Goal: Task Accomplishment & Management: Manage account settings

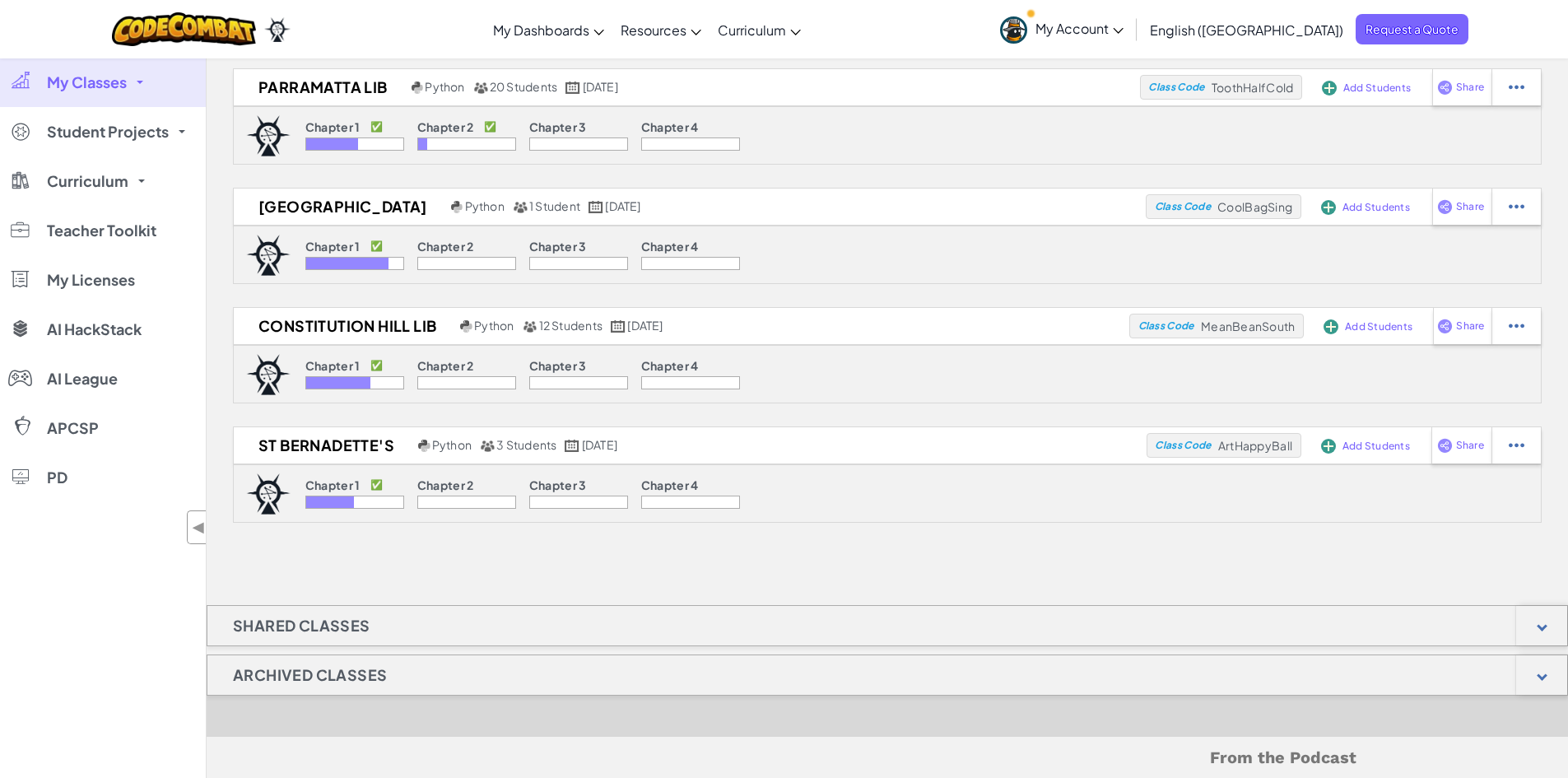
scroll to position [421, 0]
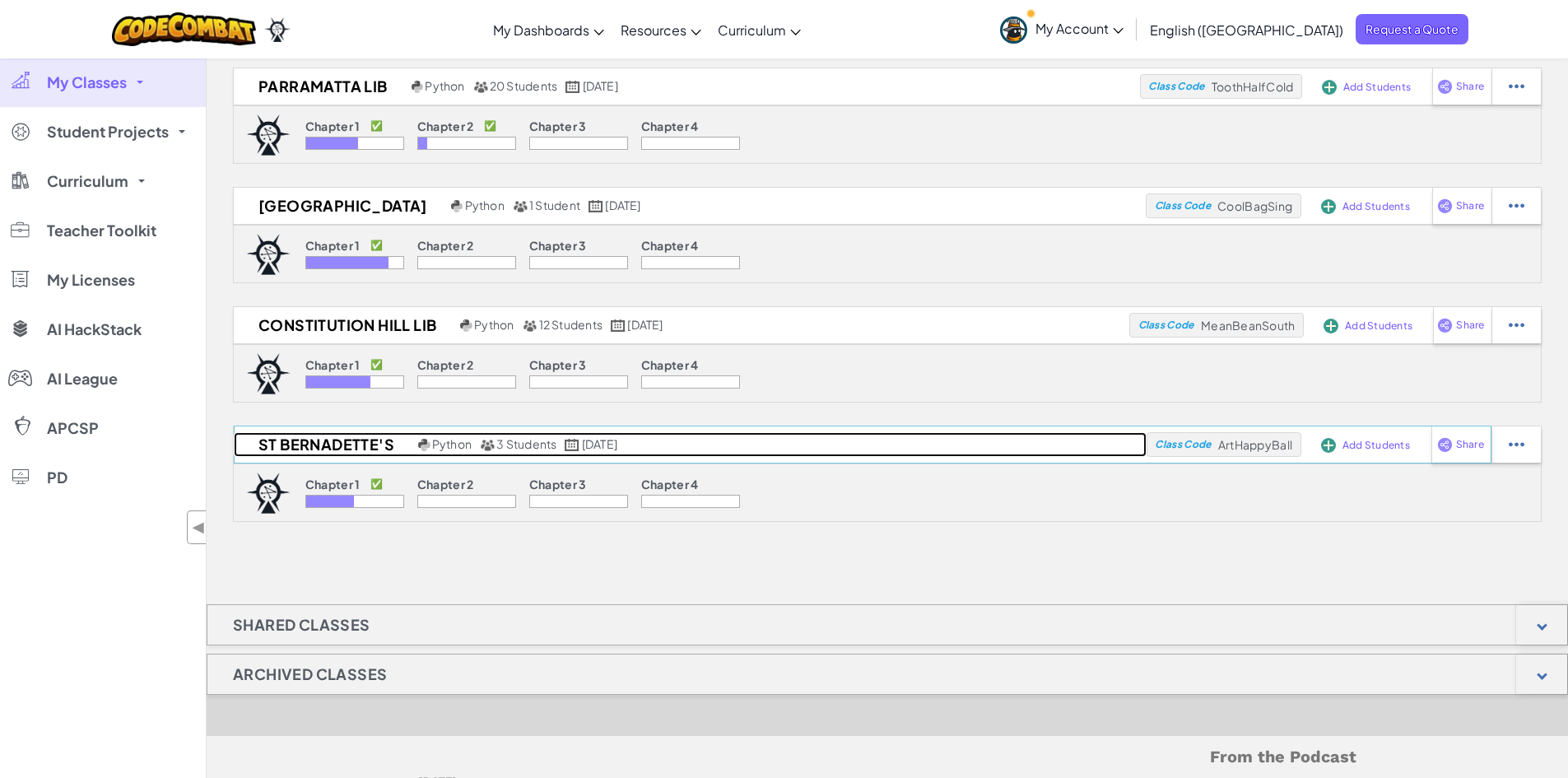
drag, startPoint x: 329, startPoint y: 348, endPoint x: 290, endPoint y: 446, distance: 105.5
click at [290, 446] on h2 "St Bernadette's" at bounding box center [324, 444] width 180 height 25
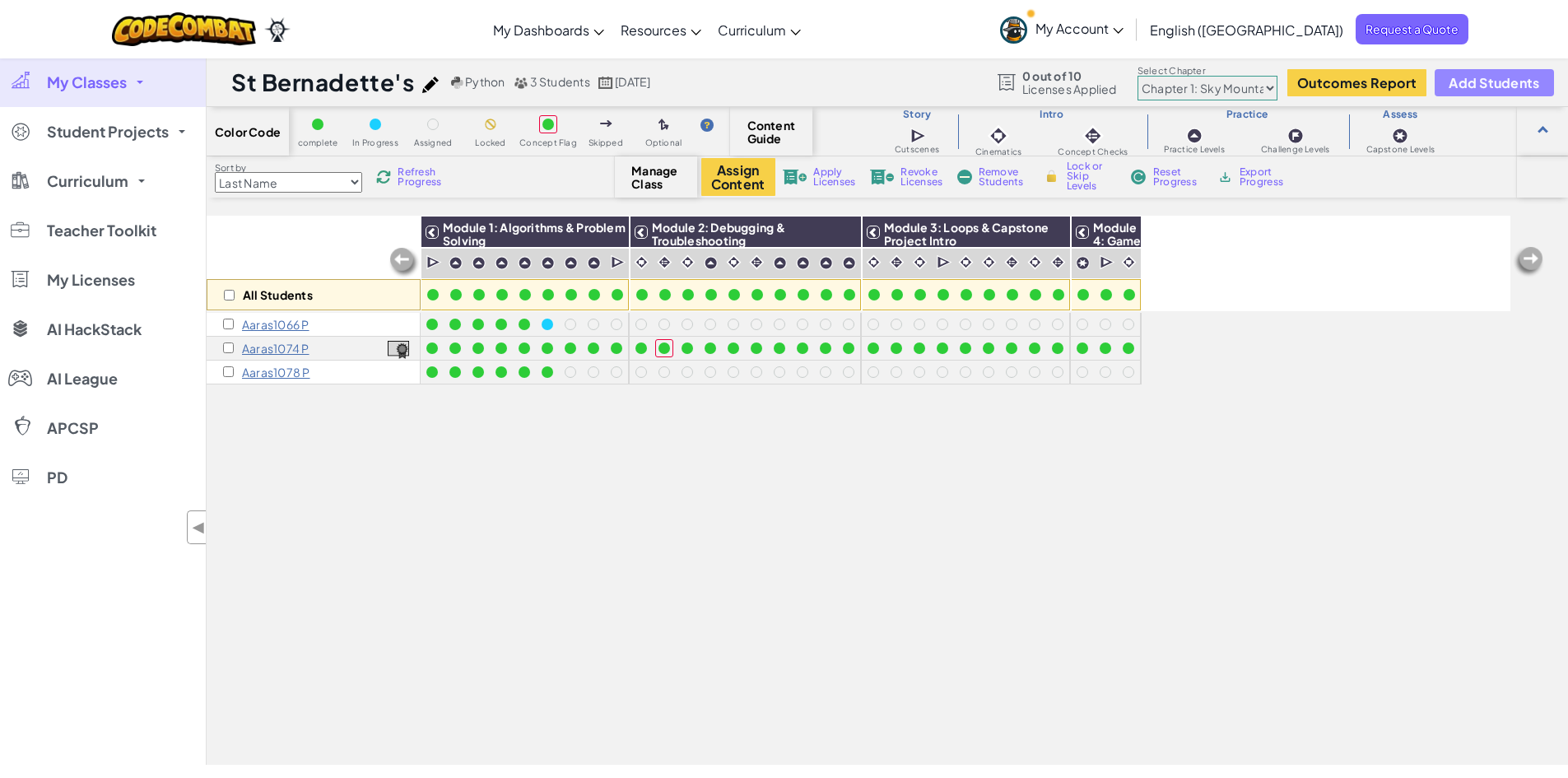
click at [1489, 91] on button "Add Students" at bounding box center [1494, 82] width 119 height 27
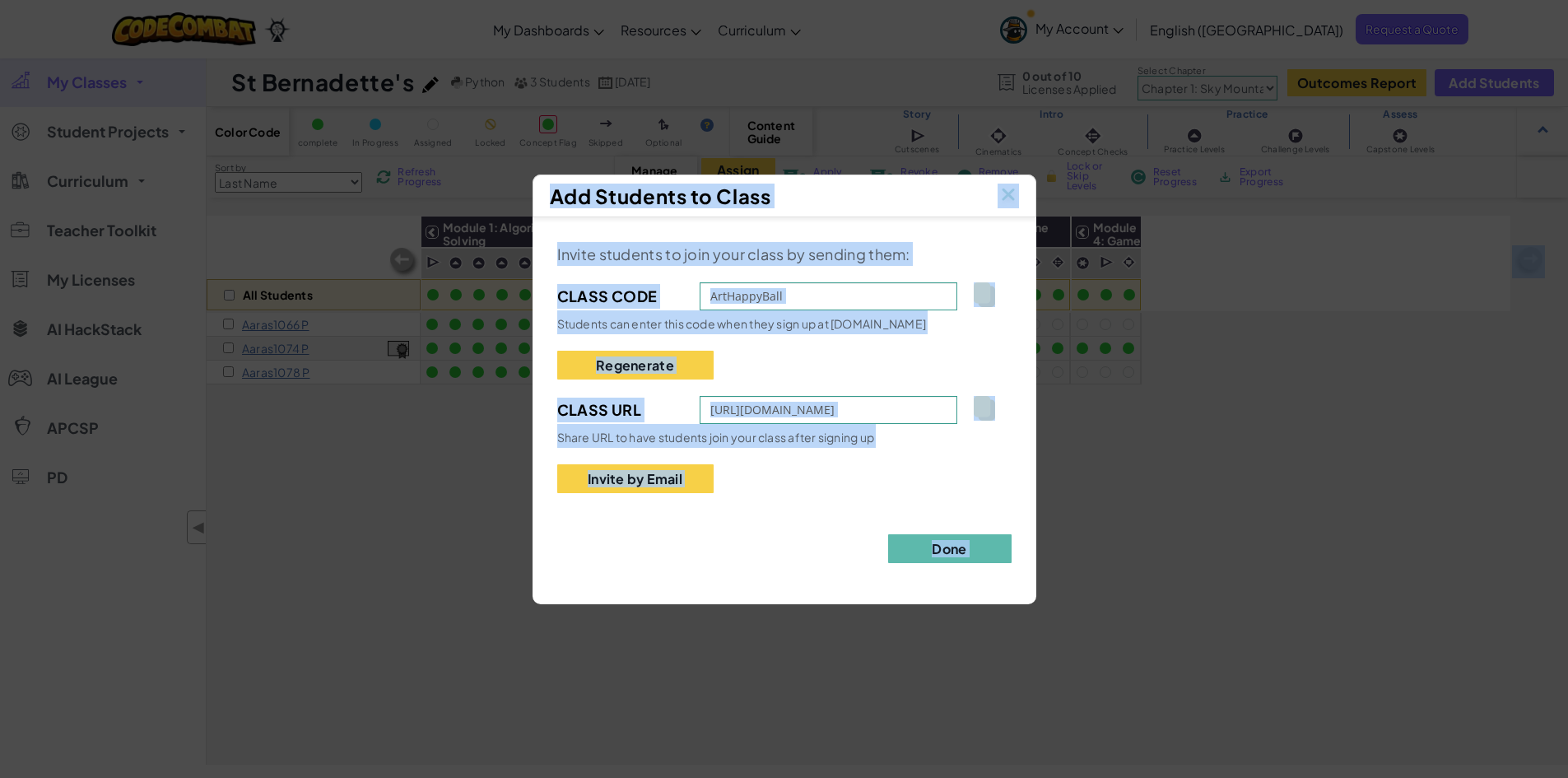
click at [989, 298] on img at bounding box center [984, 294] width 21 height 25
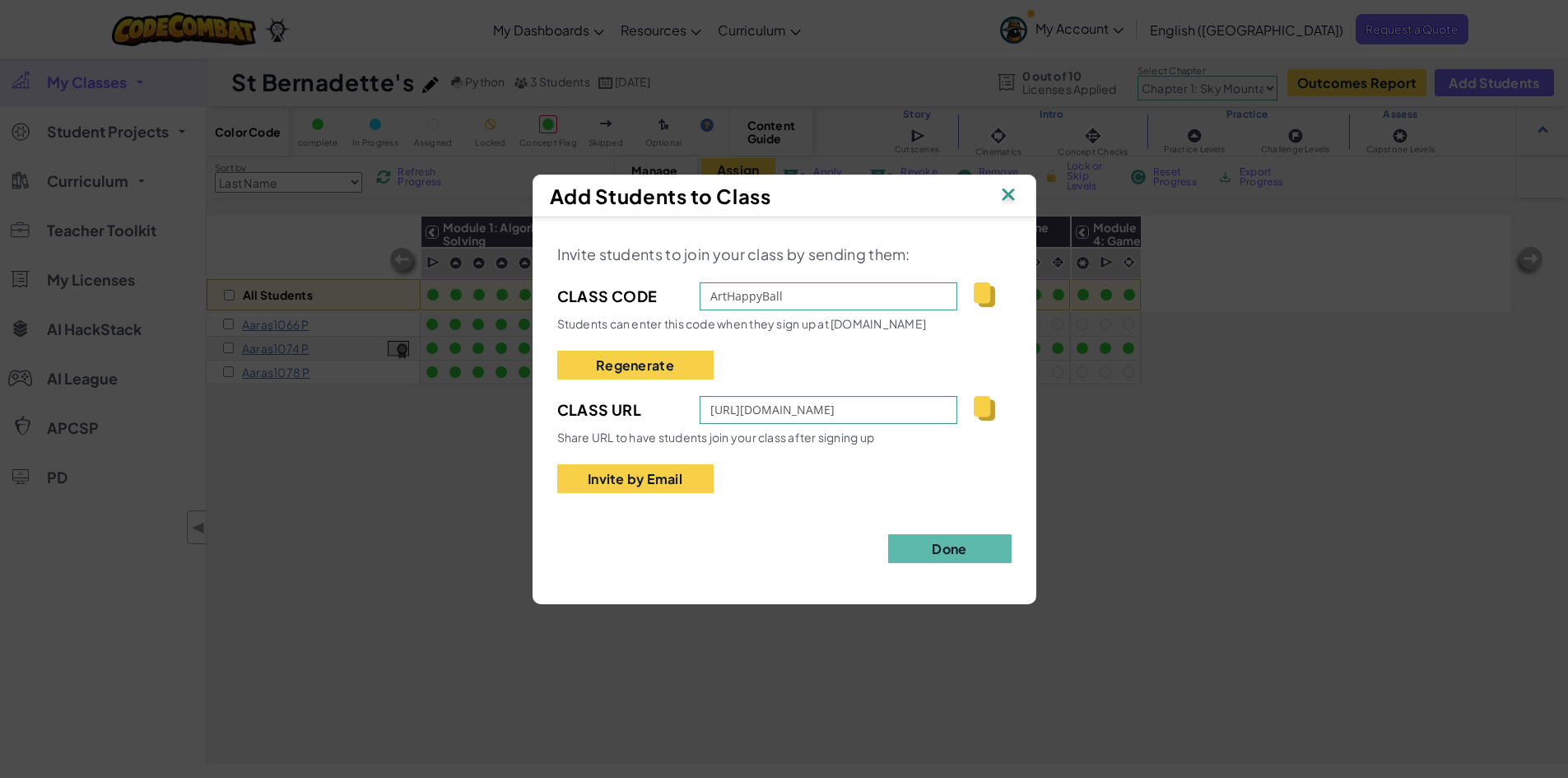
click at [980, 299] on img at bounding box center [984, 294] width 21 height 25
click at [1011, 187] on img at bounding box center [1008, 195] width 22 height 25
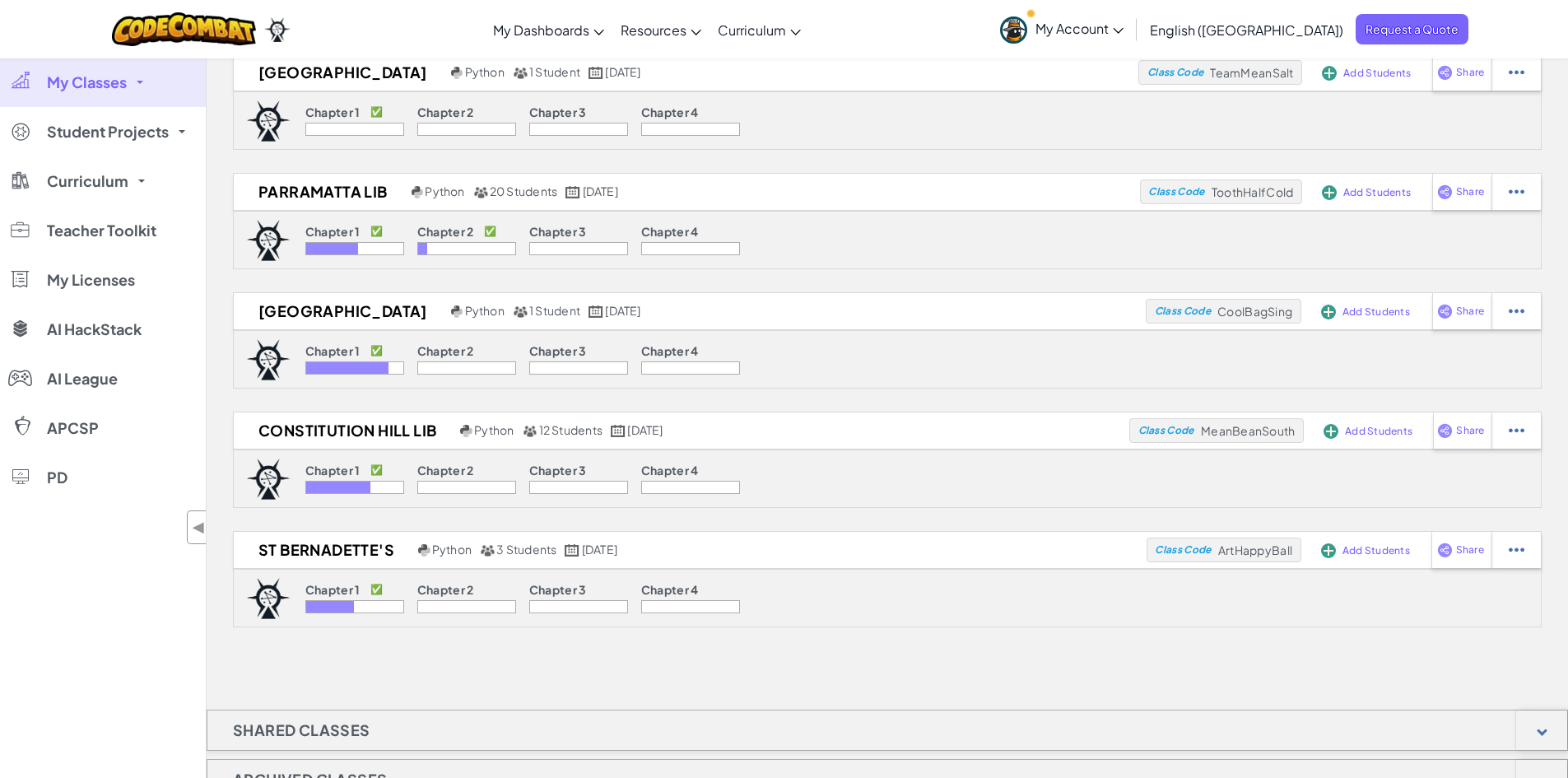
scroll to position [314, 0]
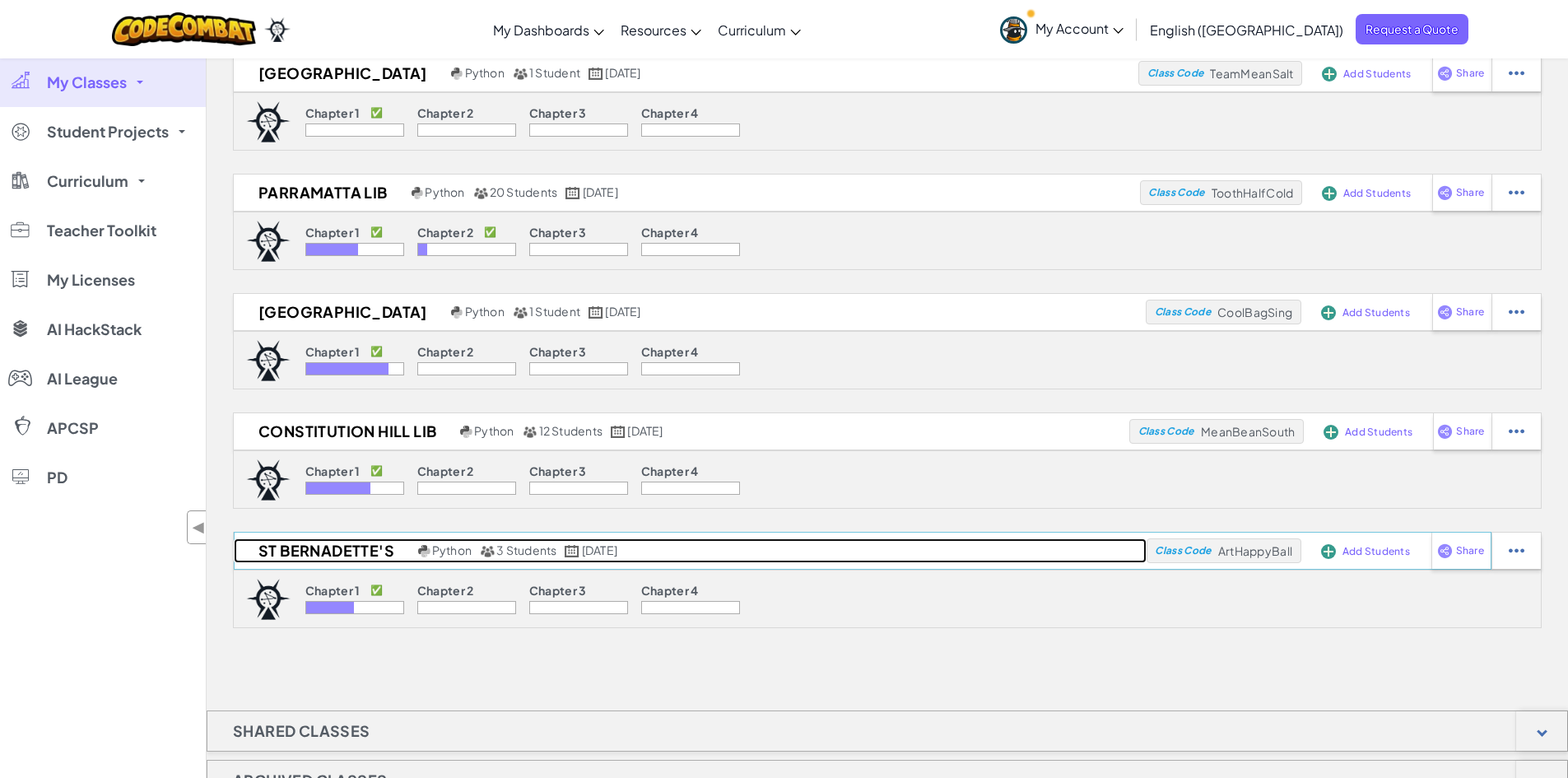
click at [333, 557] on h2 "St Bernadette's" at bounding box center [324, 550] width 180 height 25
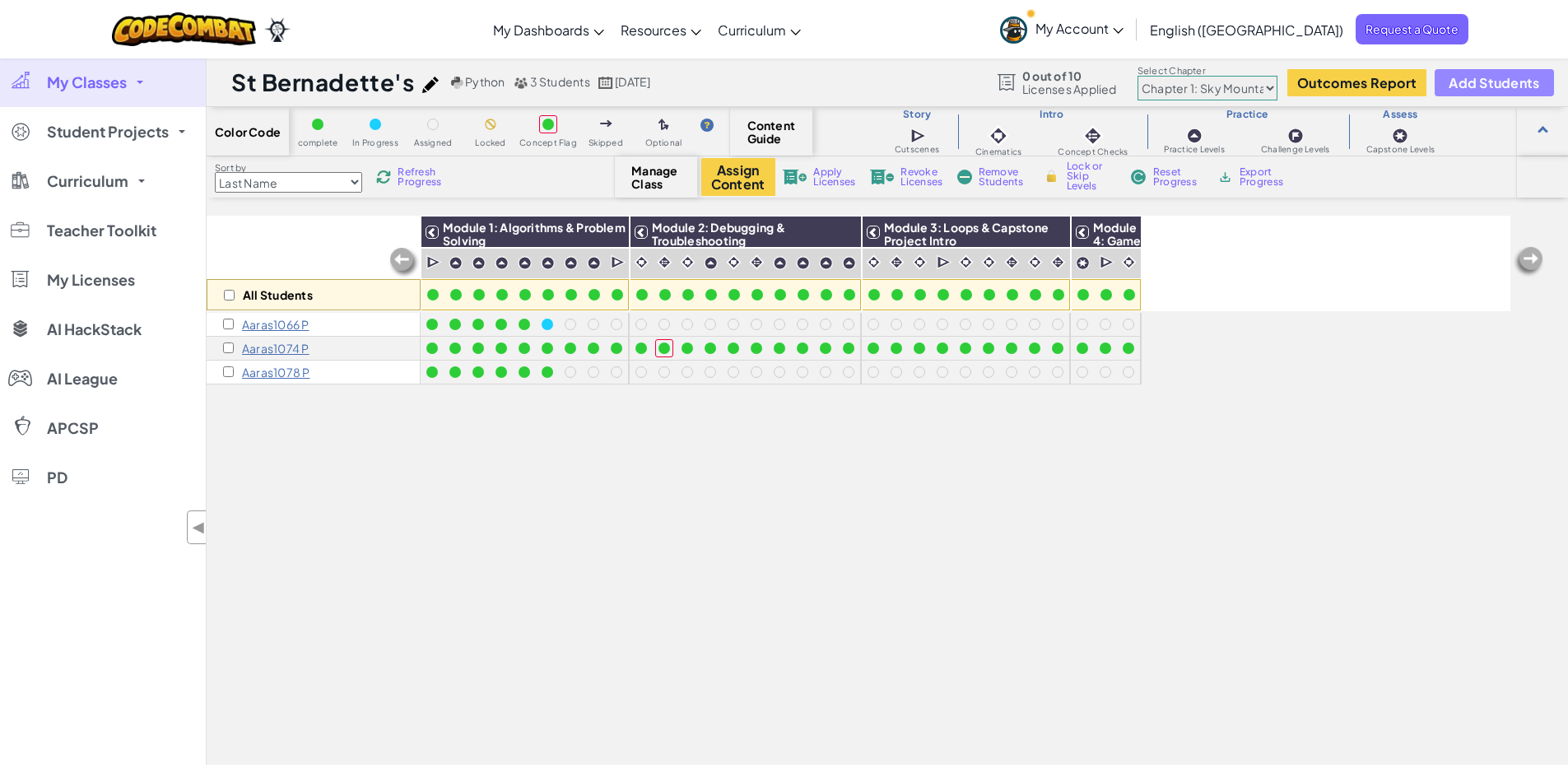
click at [1499, 76] on span "Add Students" at bounding box center [1493, 82] width 90 height 14
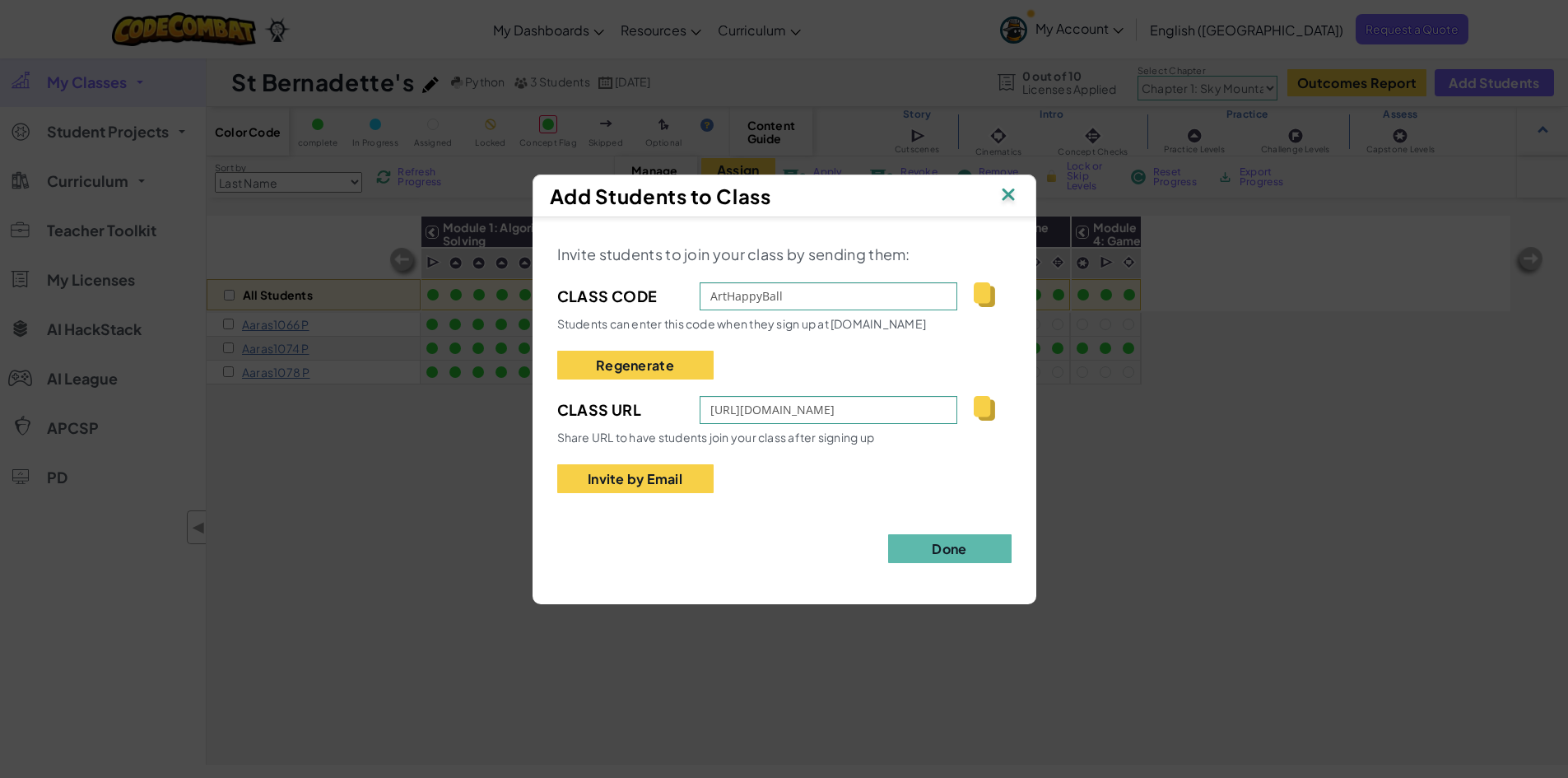
click at [983, 291] on img at bounding box center [984, 294] width 21 height 25
click at [1096, 426] on div "Add Students to Class Invite students to join your class by sending them: Class…" at bounding box center [784, 389] width 1568 height 778
click at [977, 296] on img at bounding box center [984, 294] width 21 height 25
click at [994, 200] on div "Add Students to Class" at bounding box center [784, 195] width 470 height 25
click at [1004, 200] on img at bounding box center [1008, 195] width 22 height 25
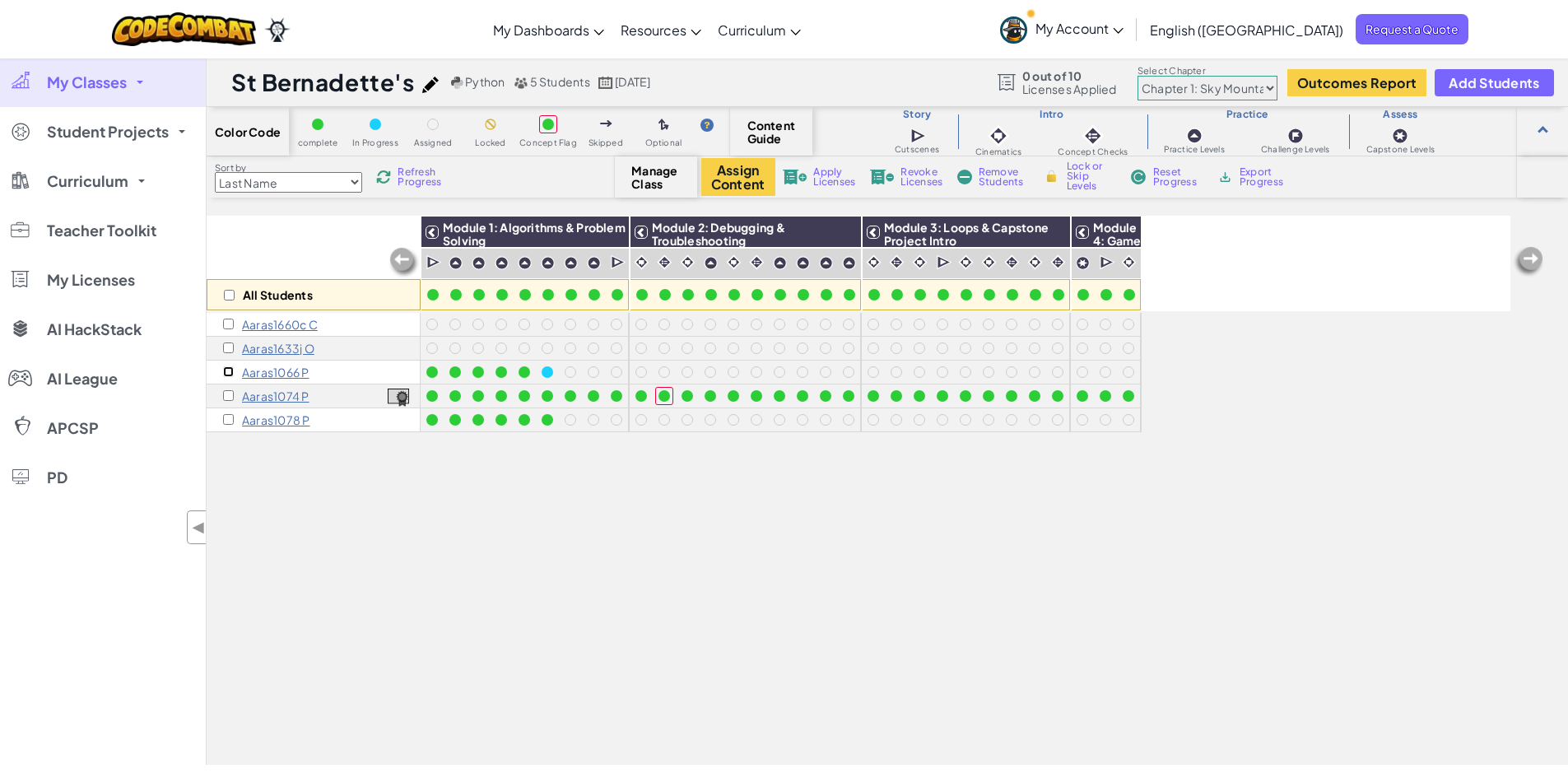
click at [228, 376] on input "checkbox" at bounding box center [228, 372] width 11 height 11
checkbox input "true"
click at [227, 397] on input "checkbox" at bounding box center [228, 395] width 11 height 11
checkbox input "true"
click at [227, 421] on input "checkbox" at bounding box center [228, 419] width 11 height 11
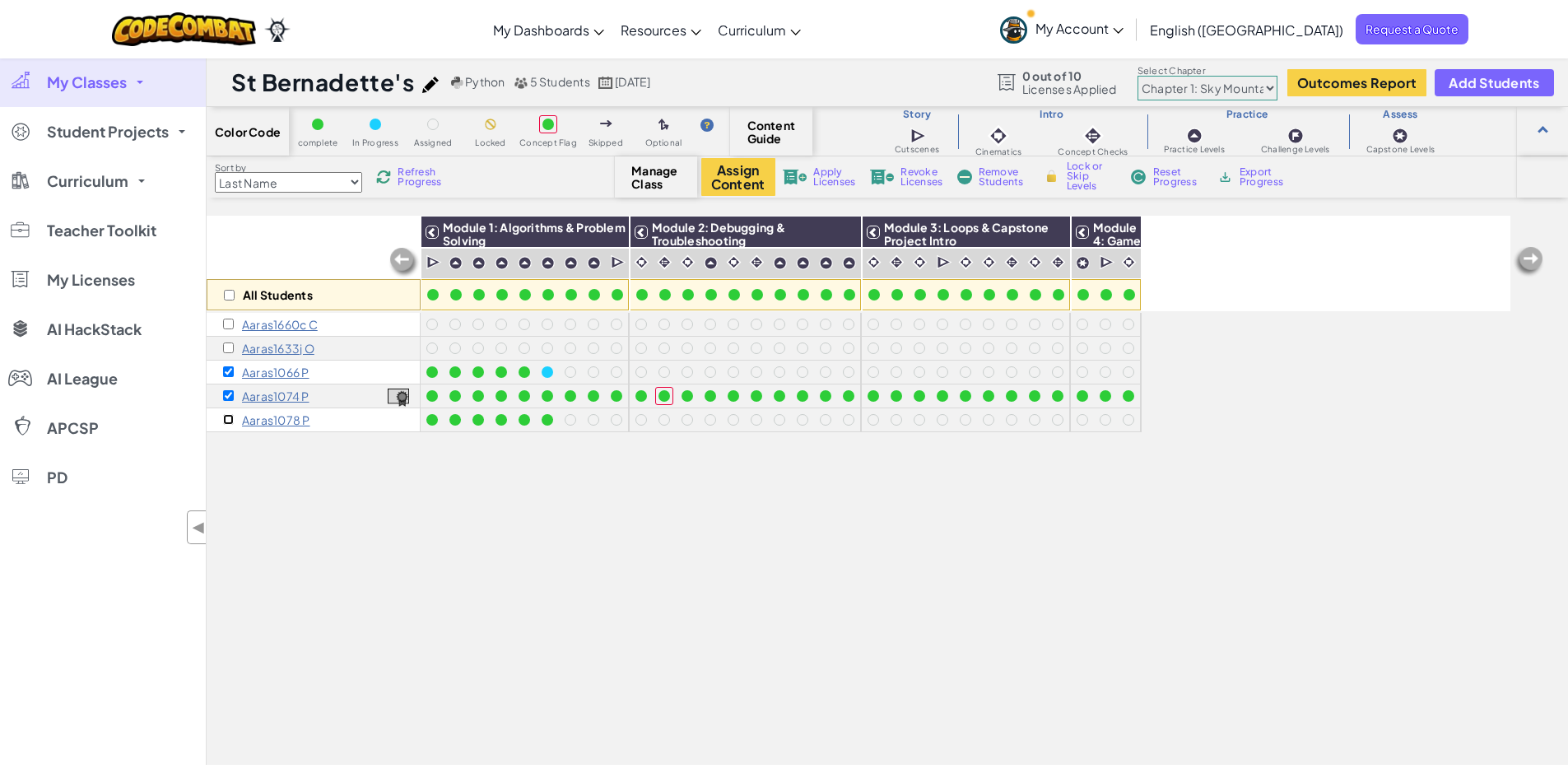
checkbox input "true"
click at [912, 172] on span "Revoke Licenses" at bounding box center [921, 177] width 42 height 20
click at [985, 167] on span "Remove Students" at bounding box center [1003, 177] width 50 height 20
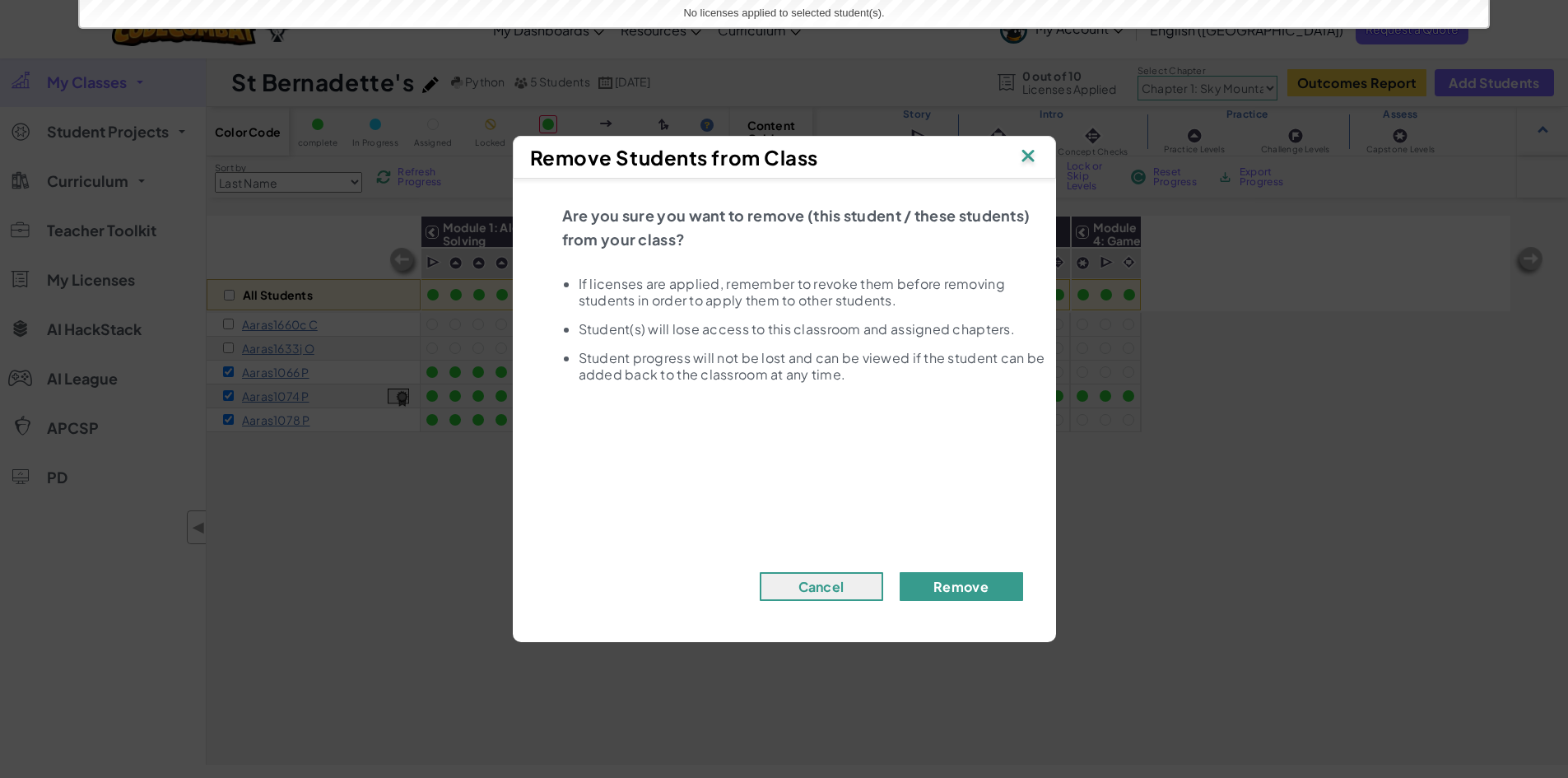
click at [947, 592] on button "Remove" at bounding box center [961, 586] width 124 height 29
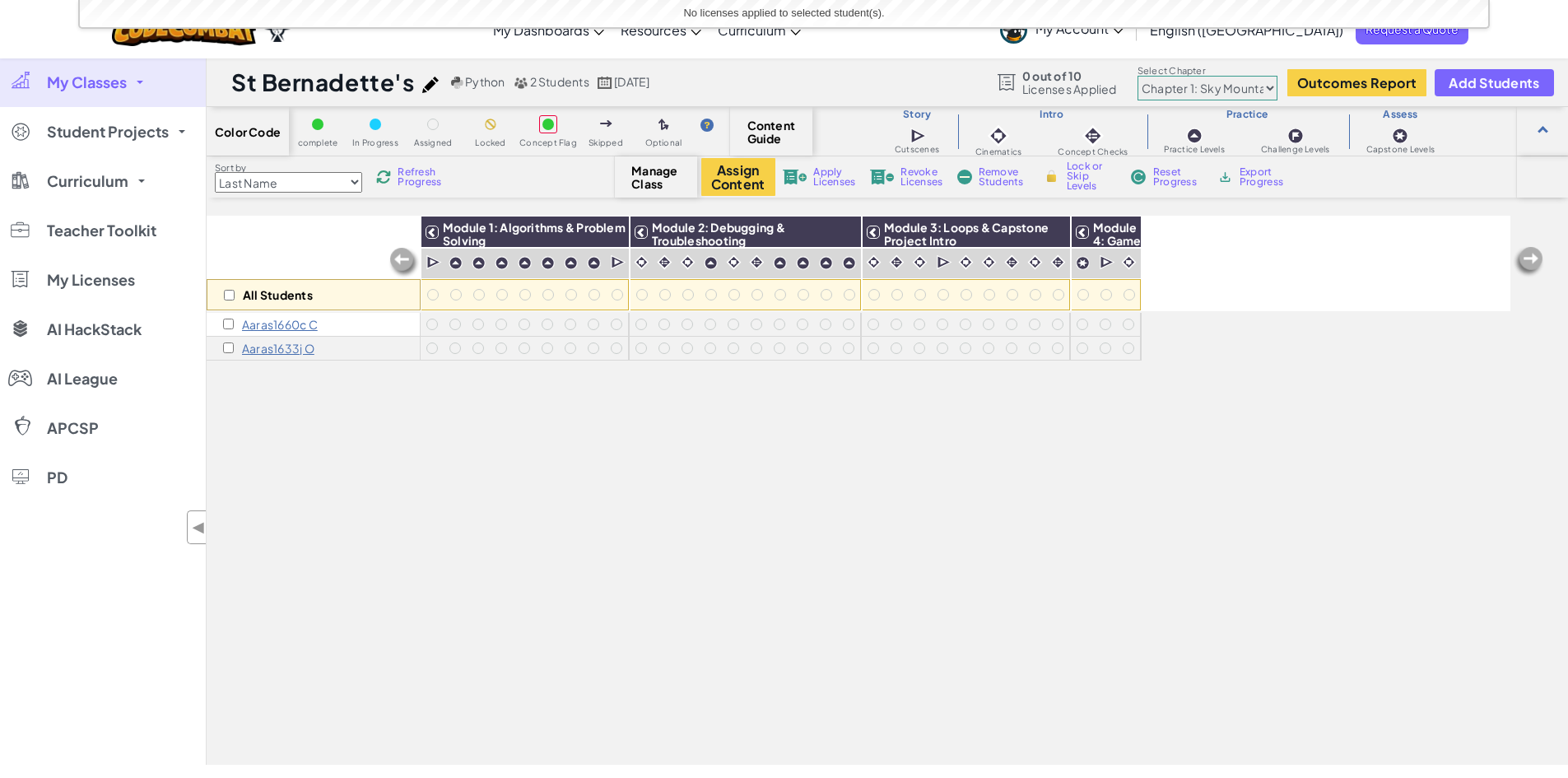
click at [241, 88] on h1 "St Bernadette's" at bounding box center [322, 82] width 182 height 32
click at [129, 81] on link "My Classes" at bounding box center [103, 82] width 206 height 50
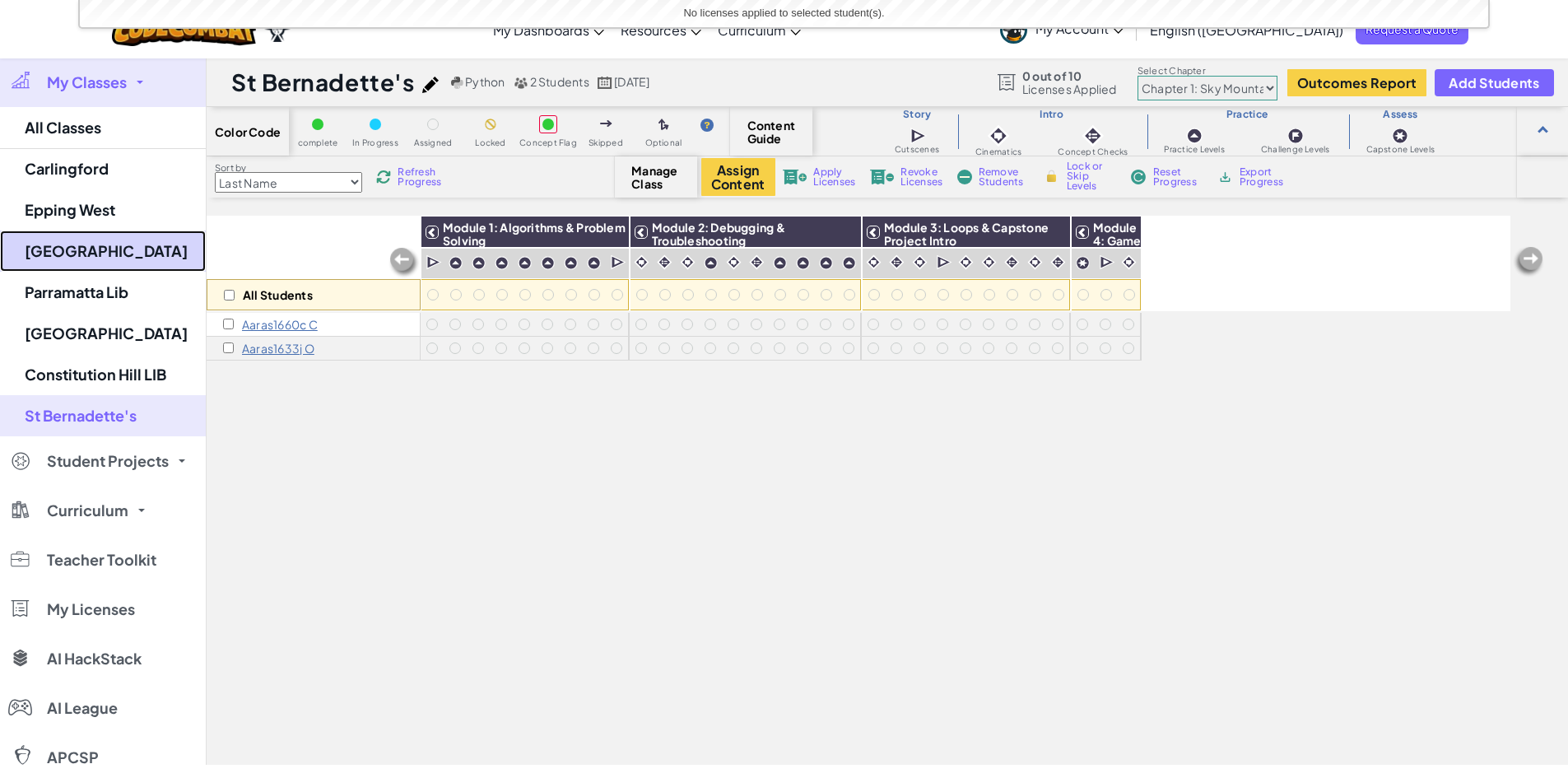
click at [86, 255] on link "[GEOGRAPHIC_DATA]" at bounding box center [103, 252] width 206 height 42
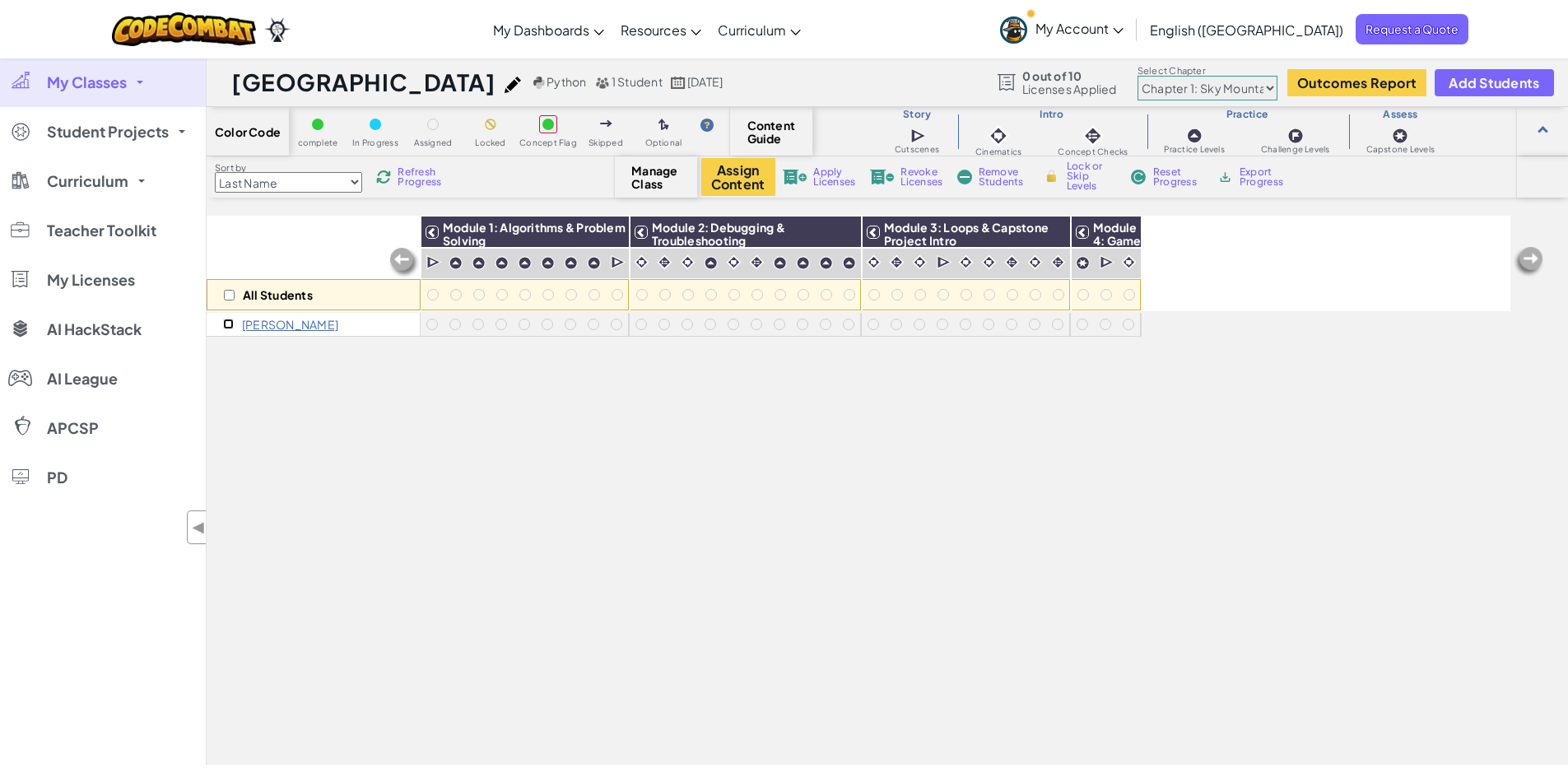
click at [225, 328] on input "checkbox" at bounding box center [228, 324] width 11 height 11
checkbox input "true"
click at [1003, 185] on span "Remove Students" at bounding box center [1003, 177] width 50 height 20
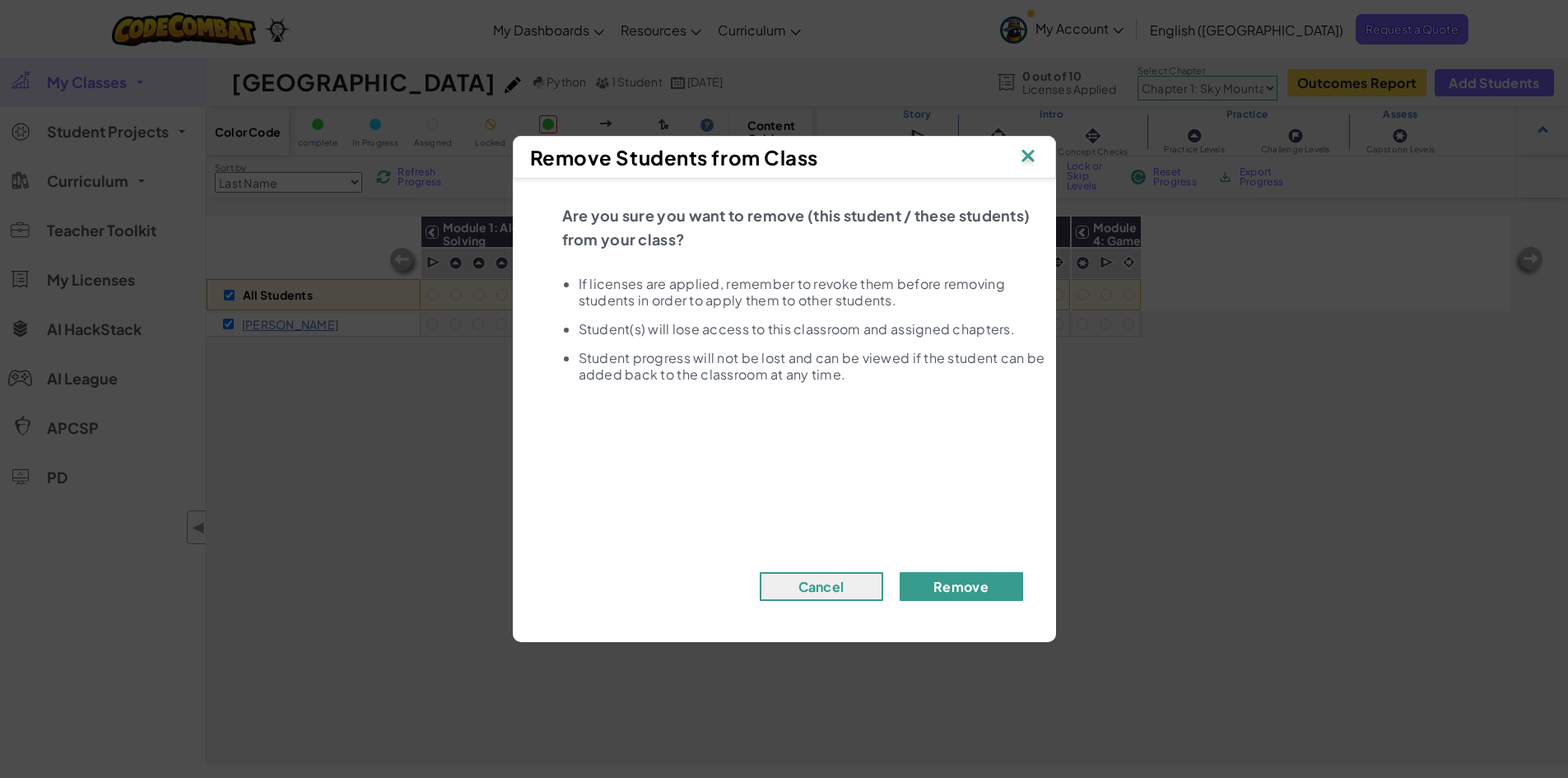
click at [975, 590] on button "Remove" at bounding box center [961, 586] width 124 height 29
checkbox input "false"
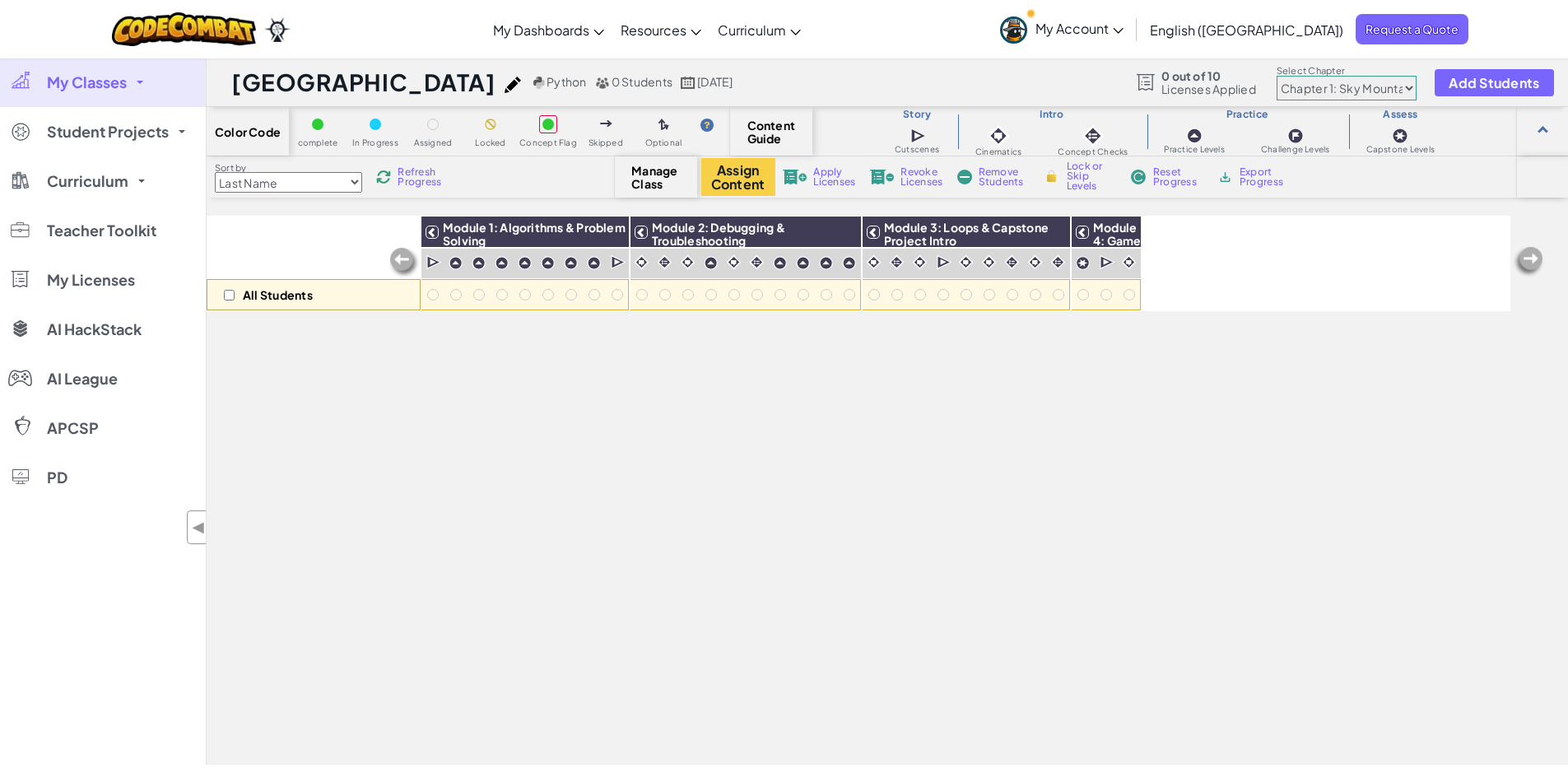
click at [975, 590] on div "All Students Module 1: Algorithms & Problem Solving Module 2: Debugging & Troub…" at bounding box center [859, 399] width 1304 height 696
click at [134, 81] on link "My Classes" at bounding box center [103, 82] width 206 height 50
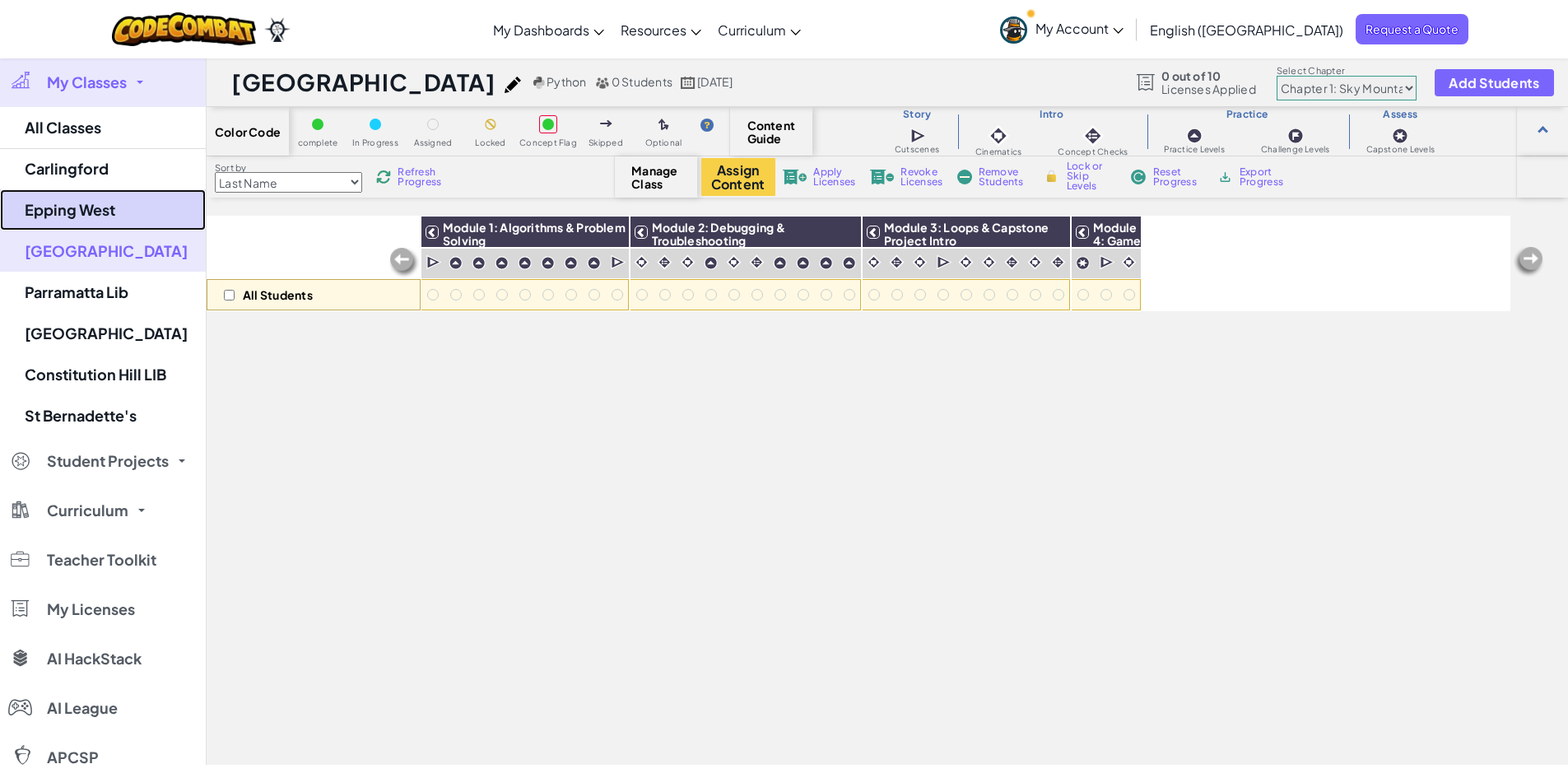
click at [52, 220] on link "Epping West" at bounding box center [103, 210] width 206 height 42
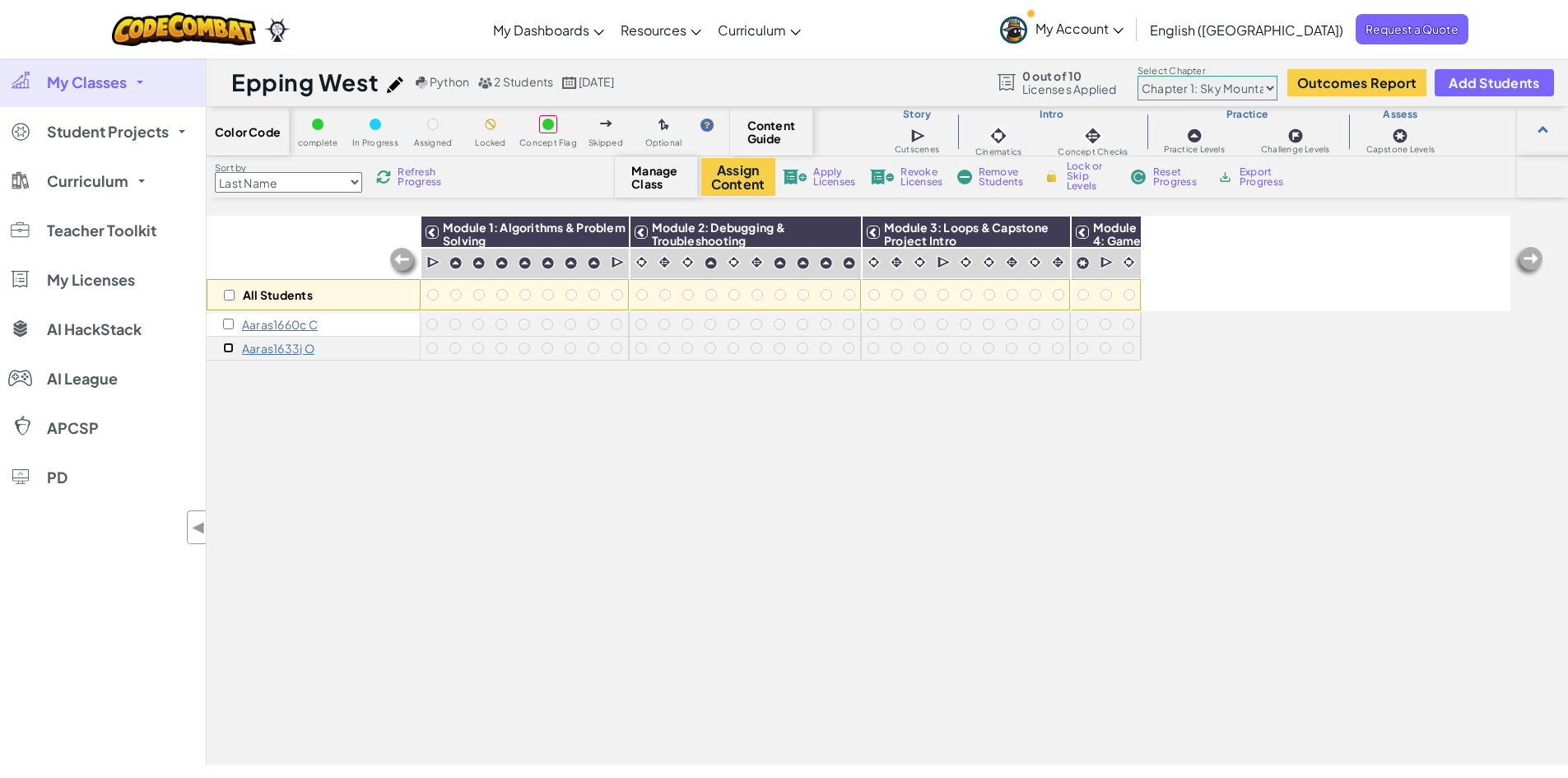
click at [231, 349] on input "checkbox" at bounding box center [228, 348] width 11 height 11
checkbox input "true"
click at [228, 333] on div "Aaras1660c C" at bounding box center [314, 325] width 214 height 24
click at [227, 323] on input "checkbox" at bounding box center [228, 324] width 11 height 11
checkbox input "true"
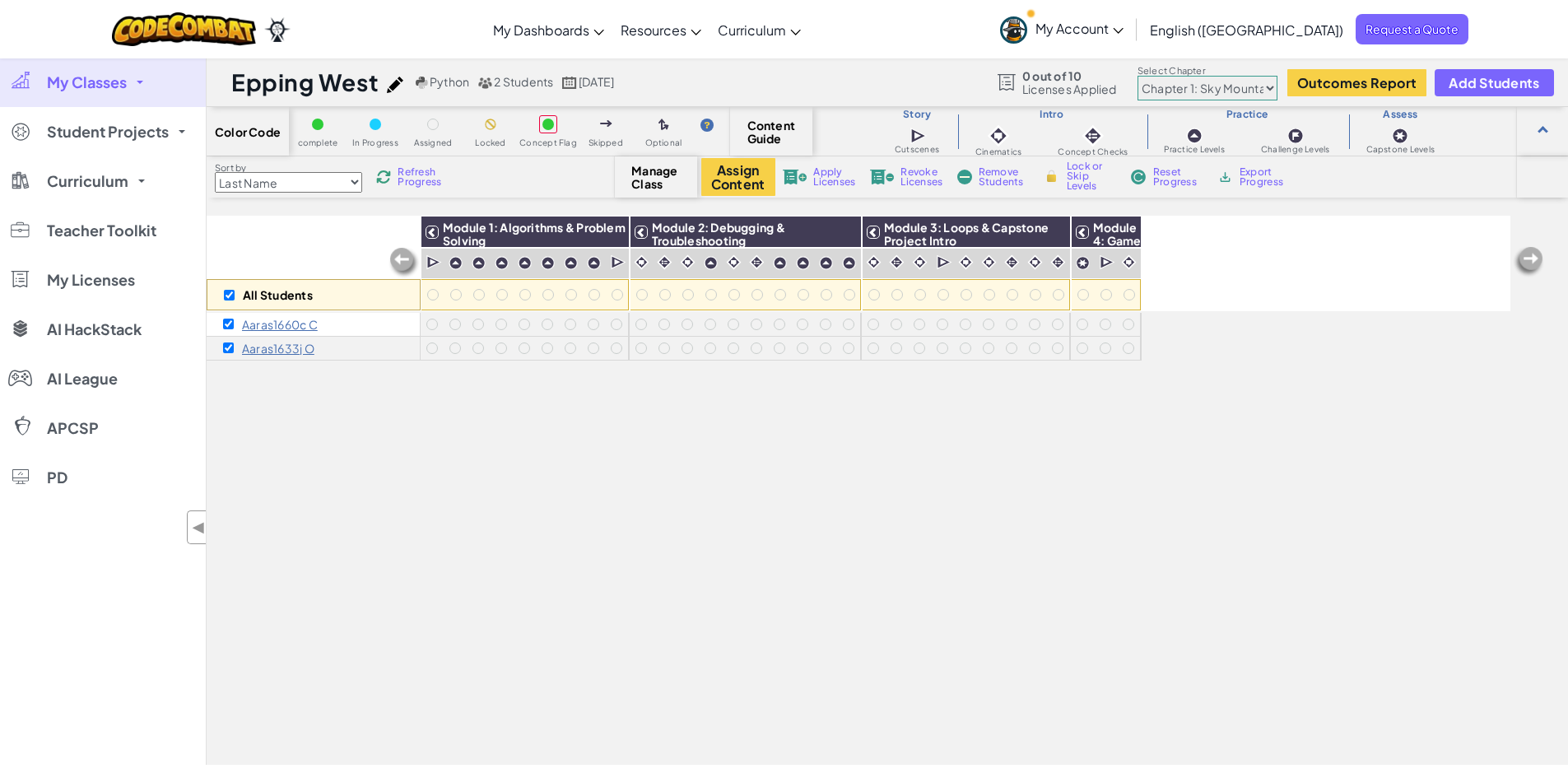
click at [981, 177] on span "Remove Students" at bounding box center [1003, 177] width 50 height 20
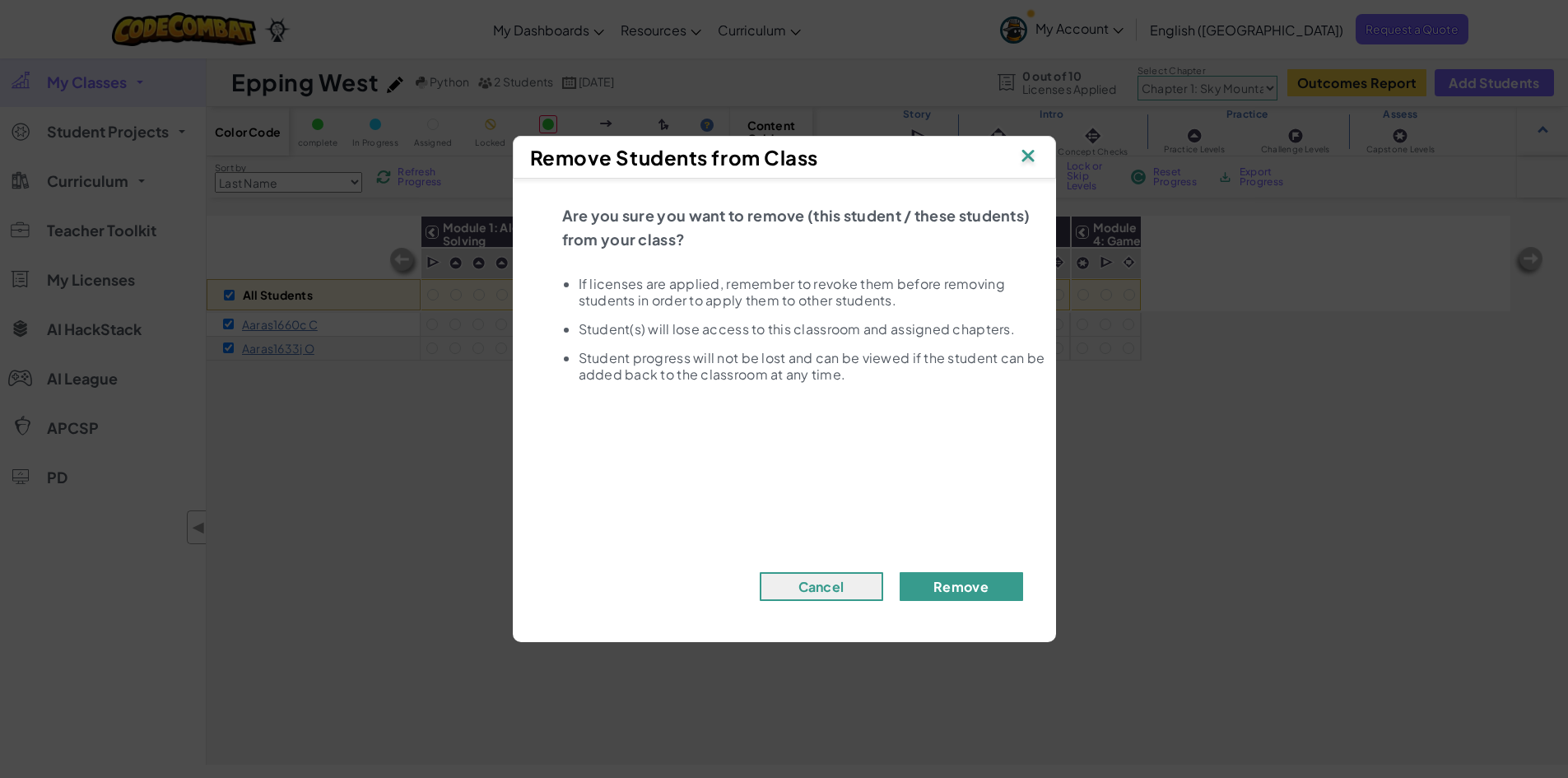
click at [979, 584] on button "Remove" at bounding box center [961, 586] width 124 height 29
checkbox input "false"
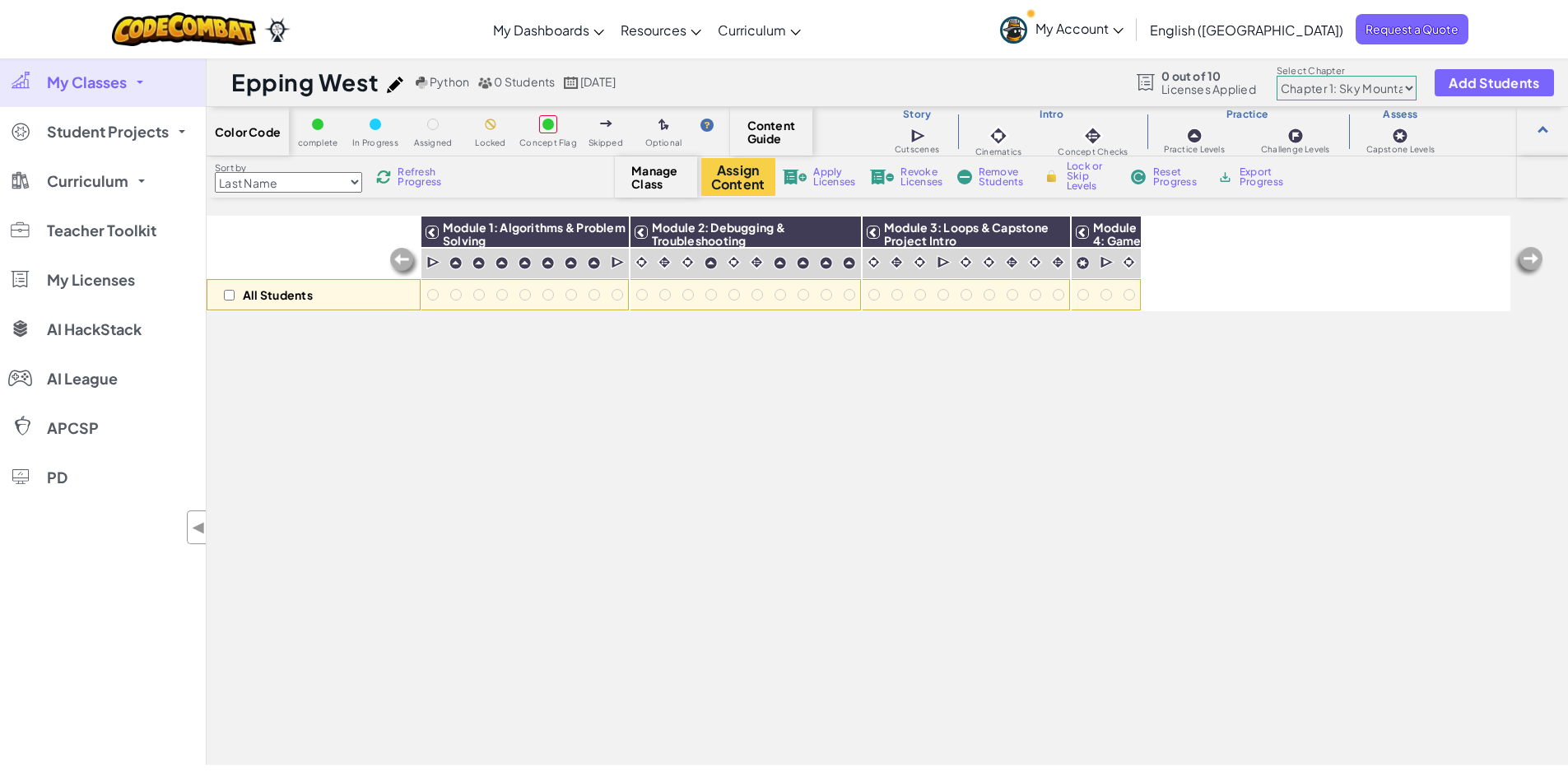
click at [690, 491] on div "All Students Module 1: Algorithms & Problem Solving Module 2: Debugging & Troub…" at bounding box center [859, 399] width 1304 height 696
click at [91, 88] on span "My Classes" at bounding box center [86, 82] width 80 height 15
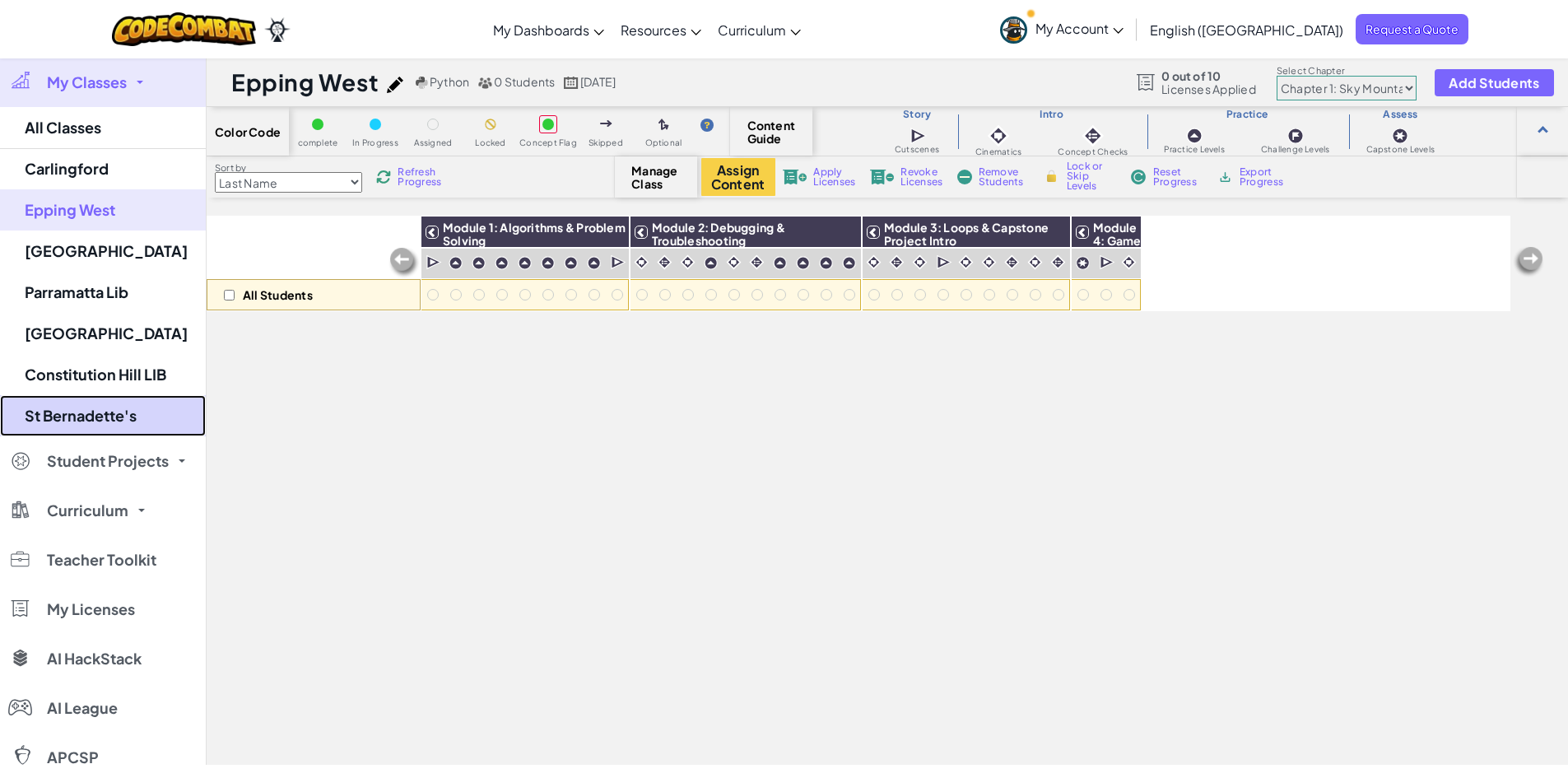
click at [104, 420] on link "St Bernadette's" at bounding box center [103, 416] width 206 height 42
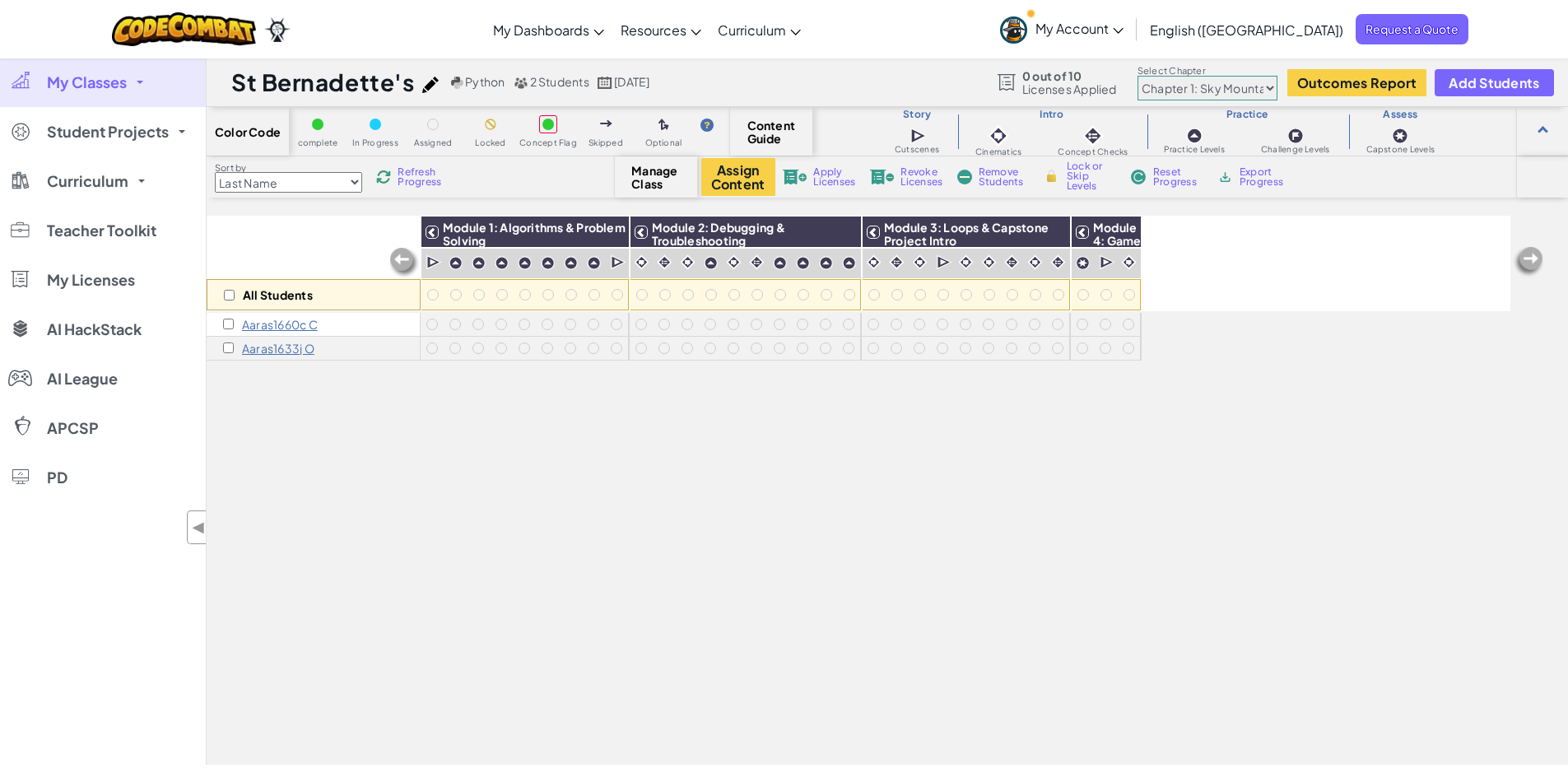
click at [528, 450] on div "All Students Module 1: Algorithms & Problem Solving Module 2: Debugging & Troub…" at bounding box center [859, 399] width 1304 height 696
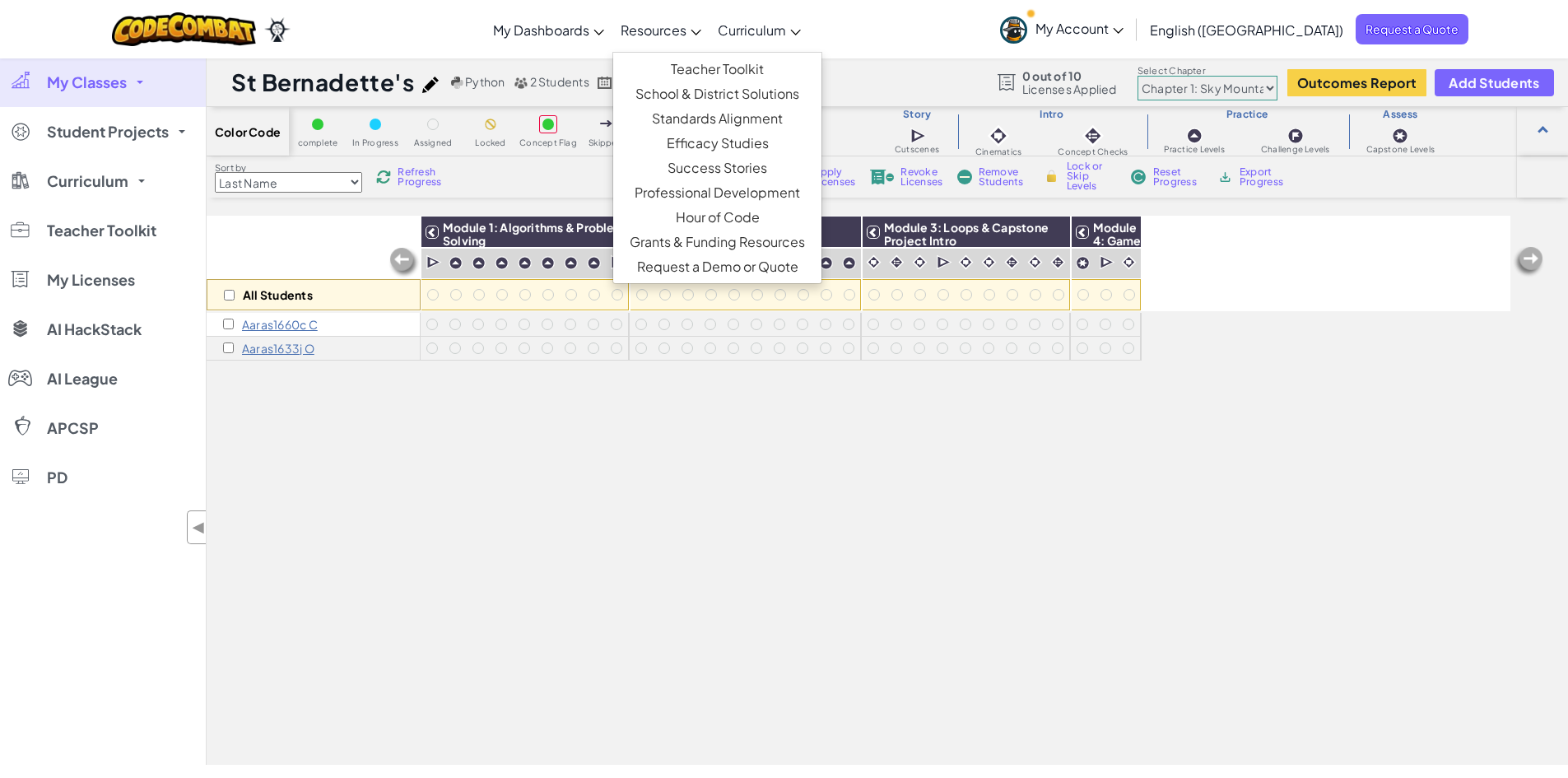
click at [686, 37] on span "Resources" at bounding box center [653, 30] width 65 height 17
click at [617, 93] on link "CodeCombat Teacher Dashboard" at bounding box center [608, 93] width 246 height 25
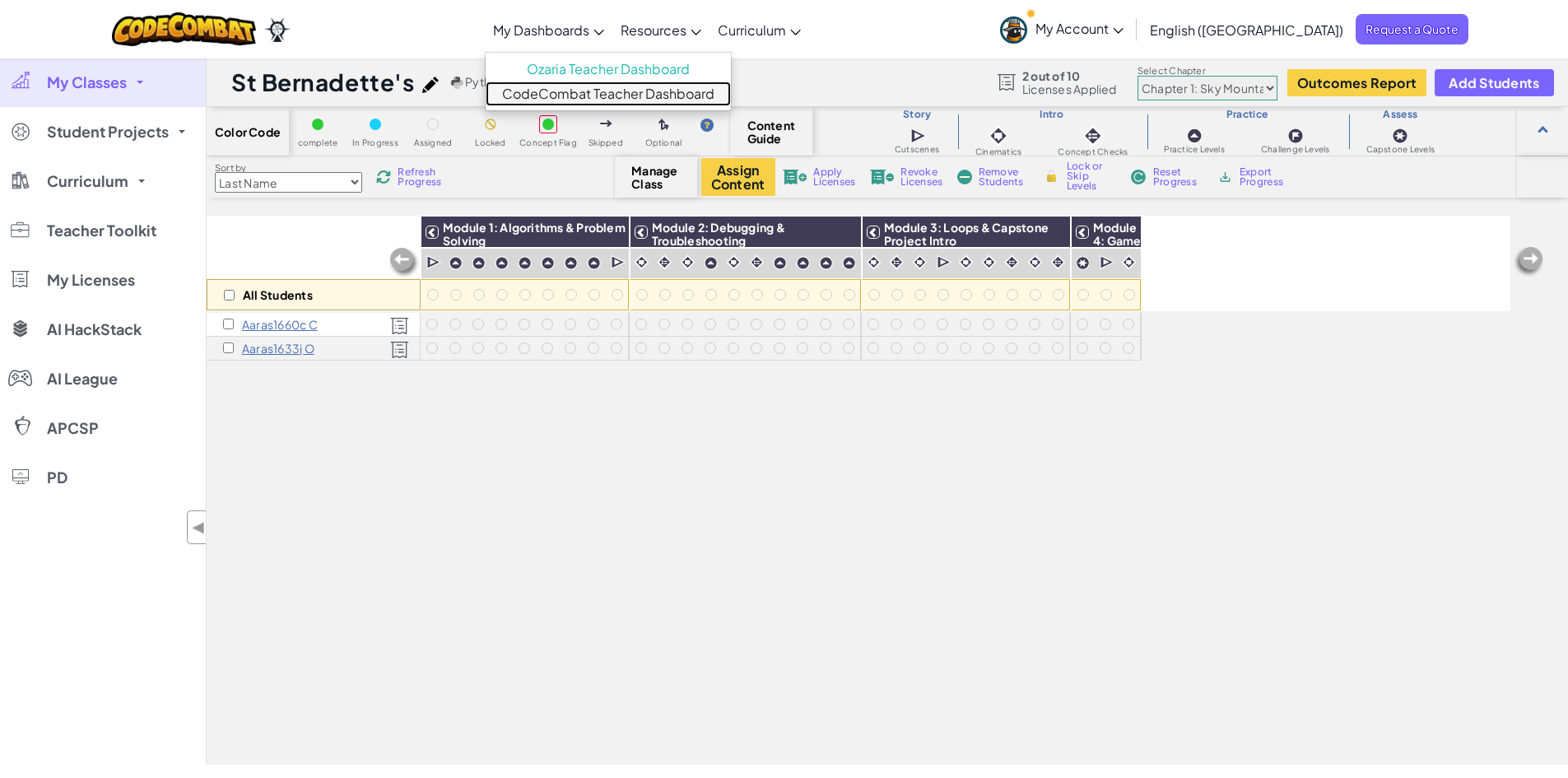
click at [645, 94] on link "CodeCombat Teacher Dashboard" at bounding box center [608, 93] width 246 height 25
